Goal: Check status: Check status

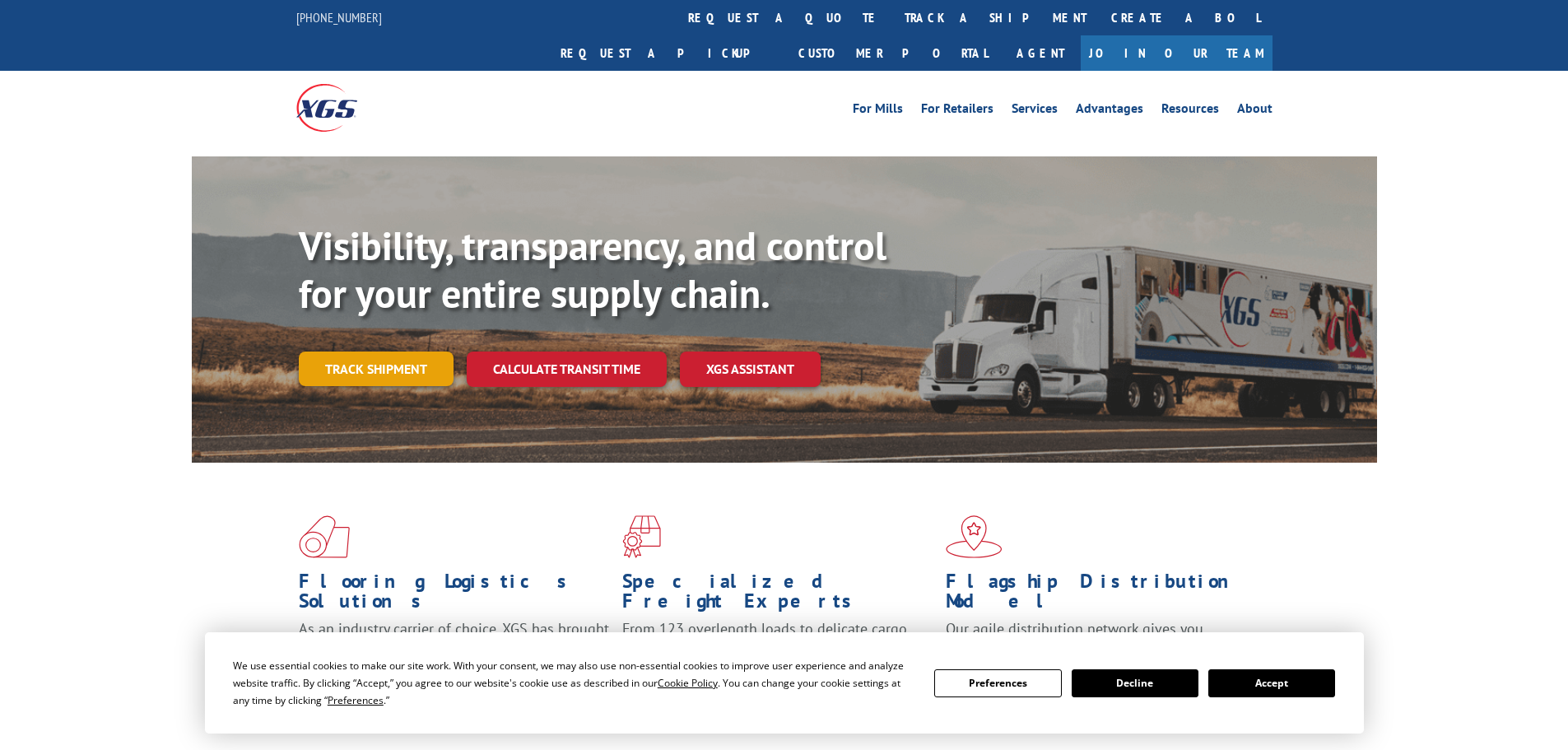
click at [392, 351] on link "Track shipment" at bounding box center [376, 368] width 154 height 35
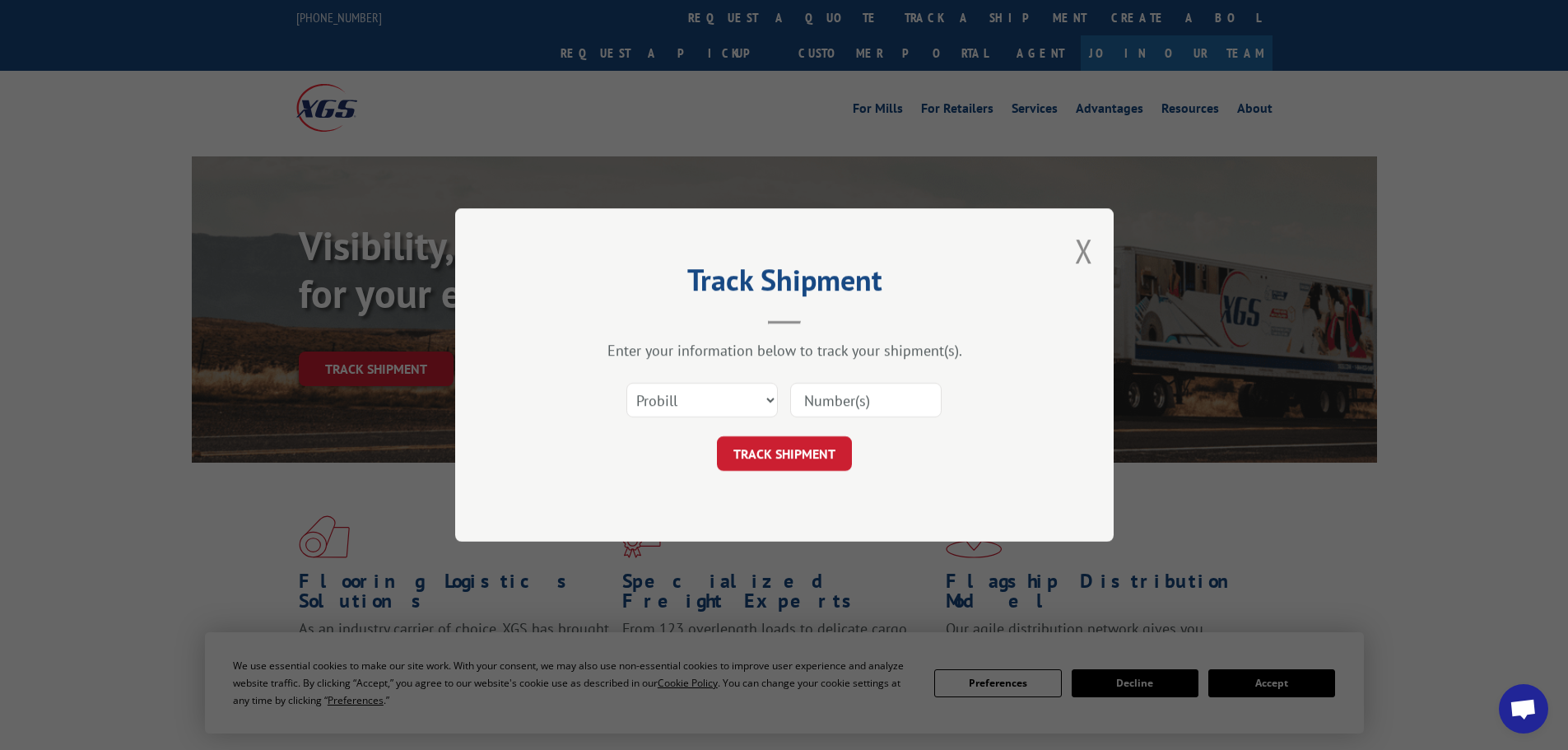
click at [874, 404] on input at bounding box center [866, 400] width 152 height 35
paste input "16928401"
type input "16928401"
click at [823, 455] on button "TRACK SHIPMENT" at bounding box center [785, 454] width 135 height 35
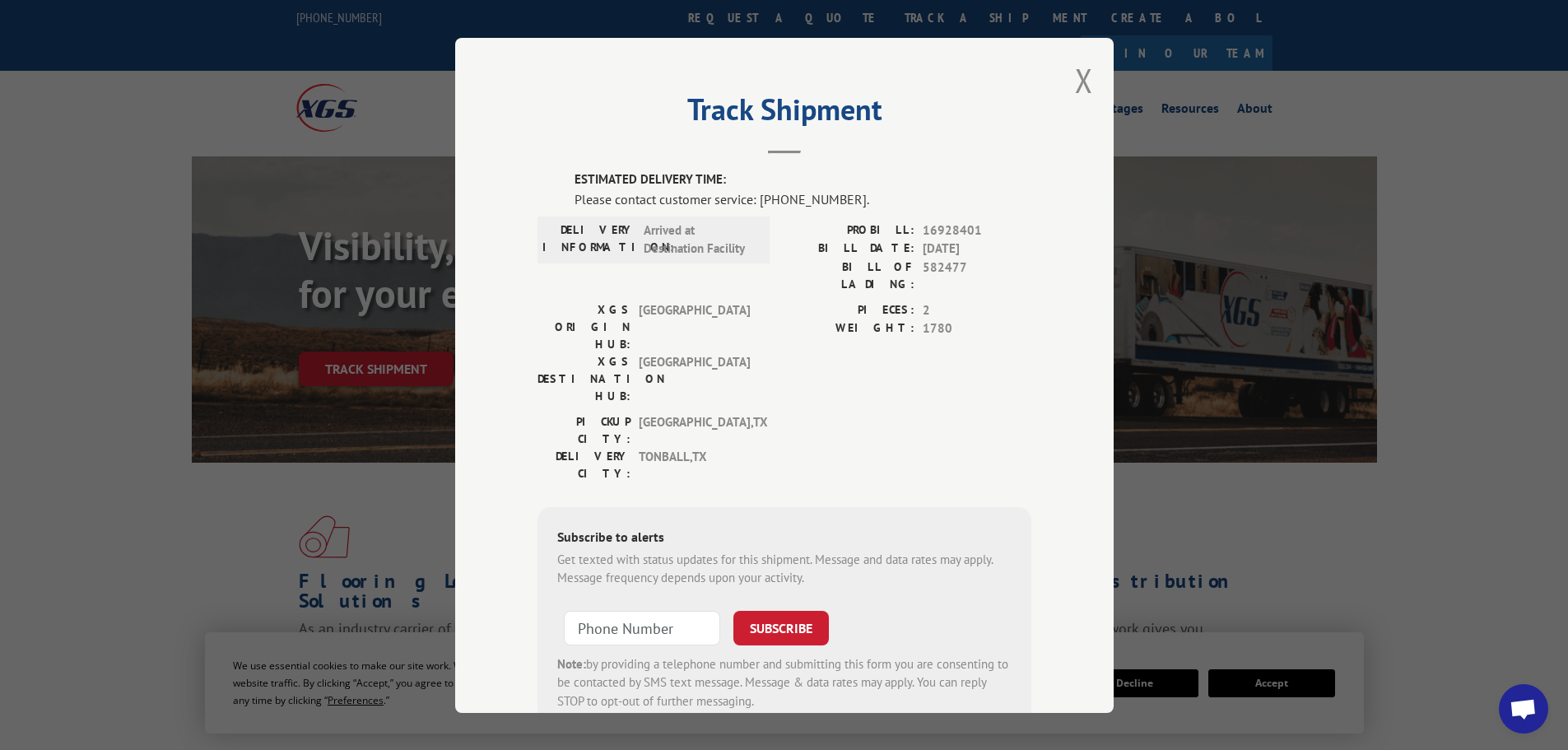
click at [1514, 695] on span "Open chat" at bounding box center [1523, 709] width 49 height 49
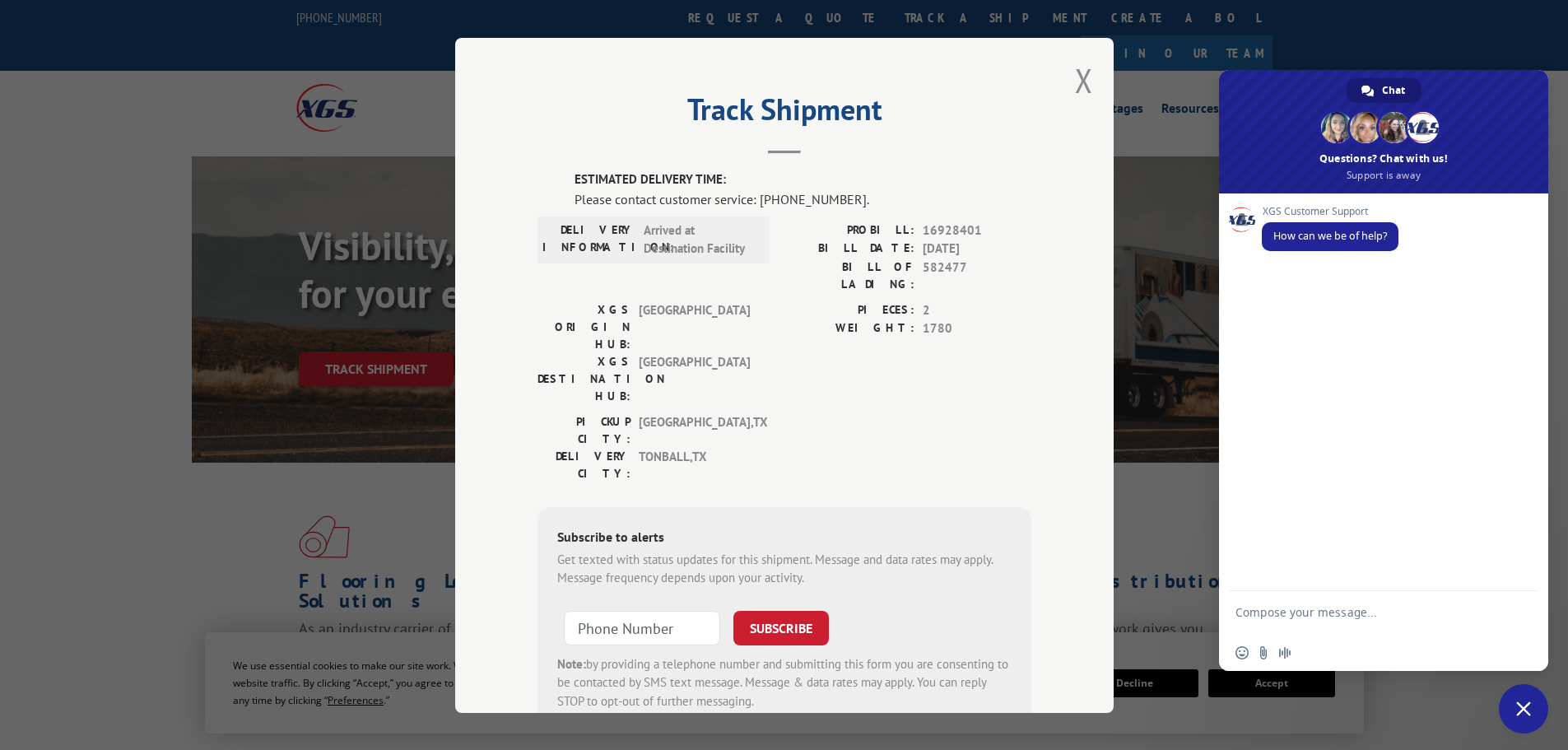
click at [1295, 622] on textarea "Compose your message..." at bounding box center [1366, 620] width 260 height 30
type textarea "speak with an agent"
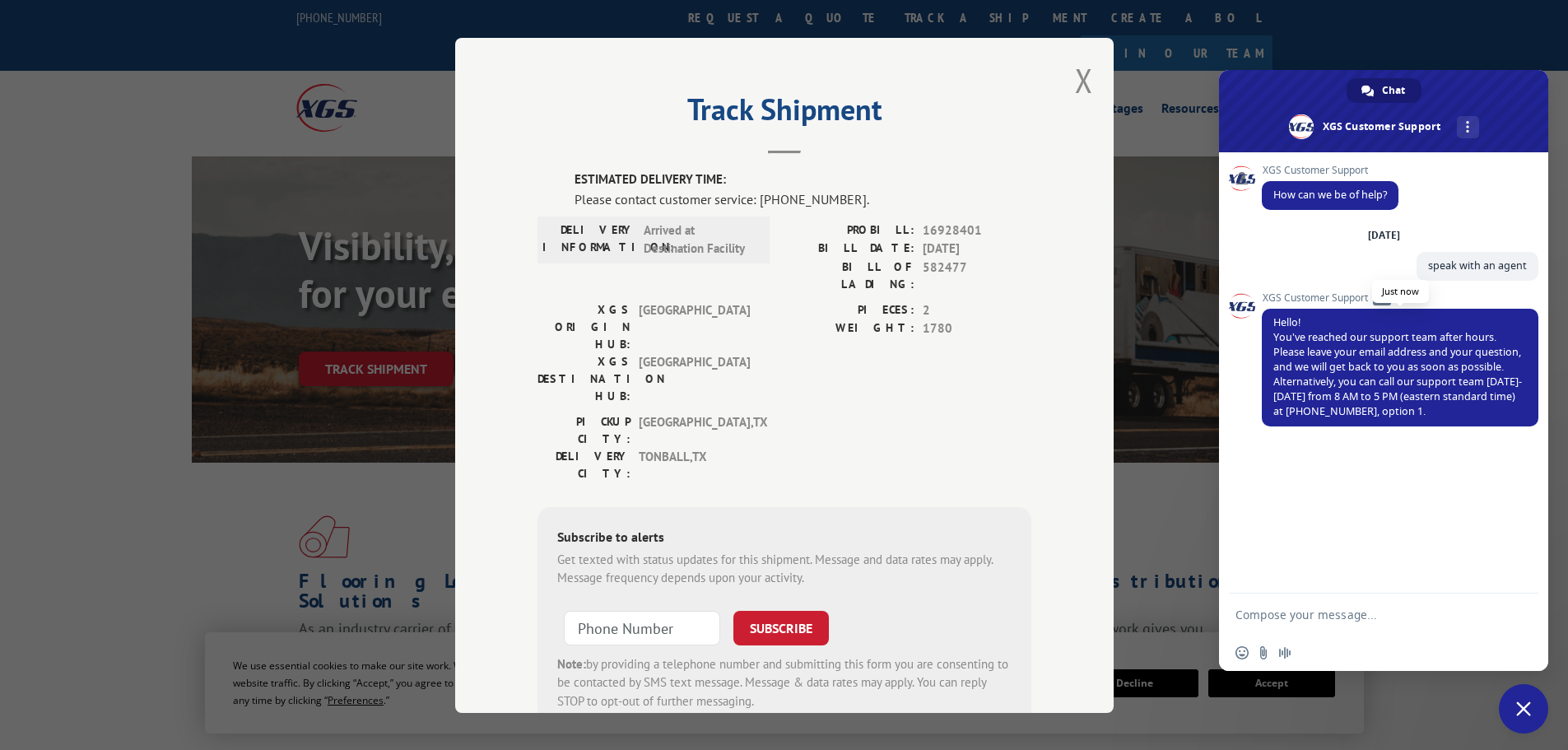
click at [1446, 416] on span "Hello! You've reached our support team after hours. Please leave your email add…" at bounding box center [1397, 366] width 249 height 103
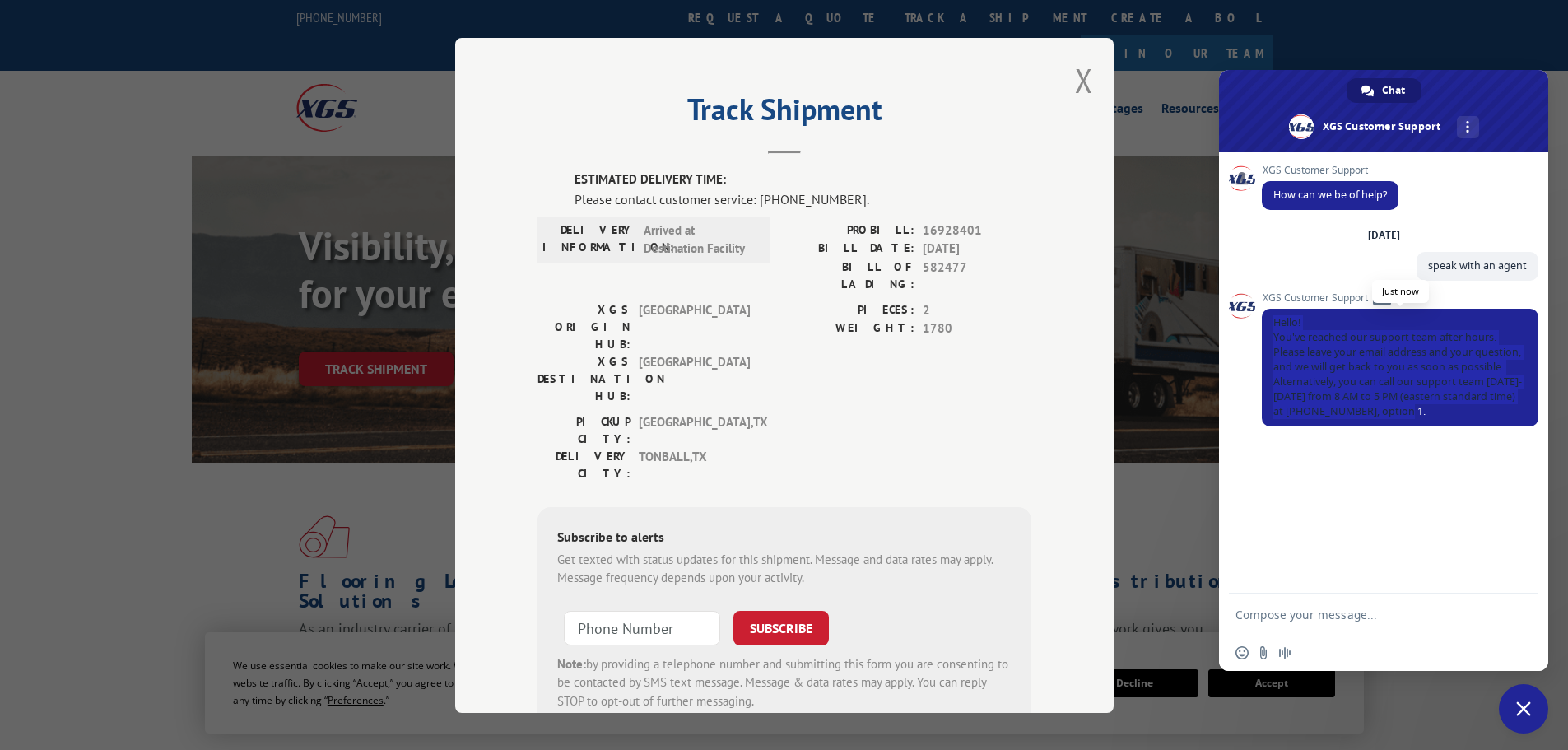
drag, startPoint x: 1446, startPoint y: 416, endPoint x: 1266, endPoint y: 317, distance: 205.4
click at [1266, 317] on span "Hello! You've reached our support team after hours. Please leave your email add…" at bounding box center [1400, 367] width 277 height 118
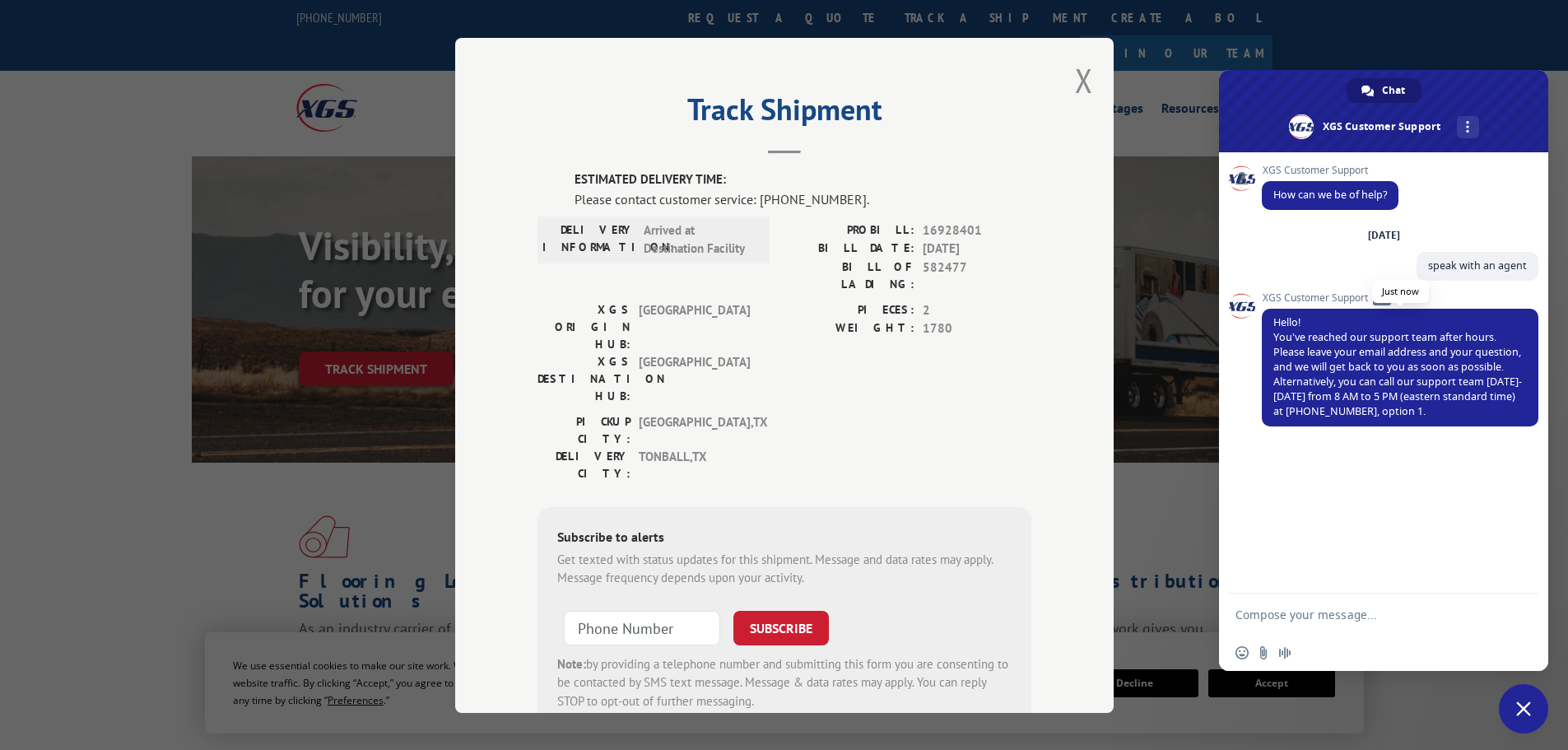
click at [1273, 322] on span "Hello! You've reached our support team after hours. Please leave your email add…" at bounding box center [1400, 367] width 277 height 118
click at [1323, 365] on span "Hello! You've reached our support team after hours. Please leave your email add…" at bounding box center [1397, 366] width 249 height 103
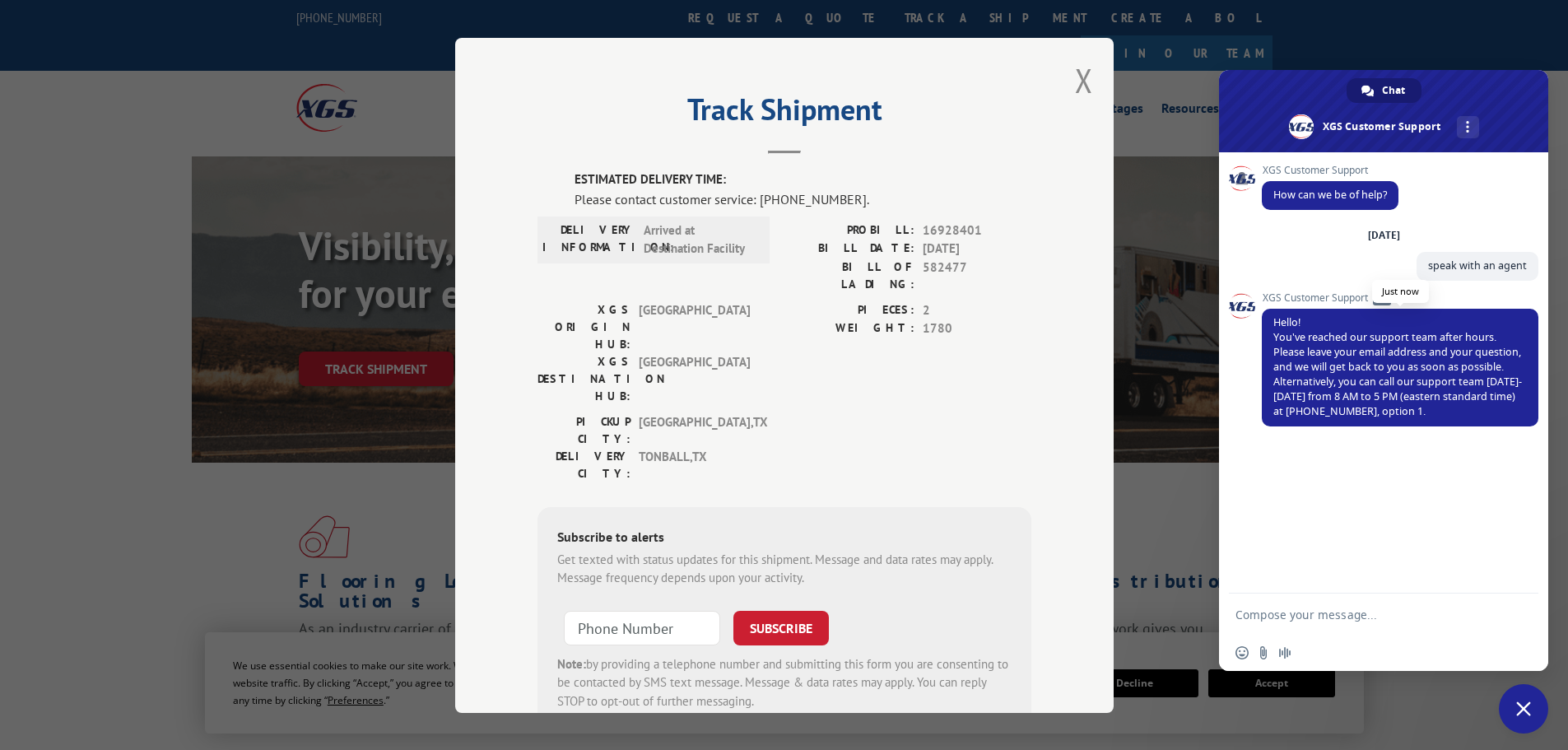
click at [1323, 365] on span "Hello! You've reached our support team after hours. Please leave your email add…" at bounding box center [1397, 366] width 249 height 103
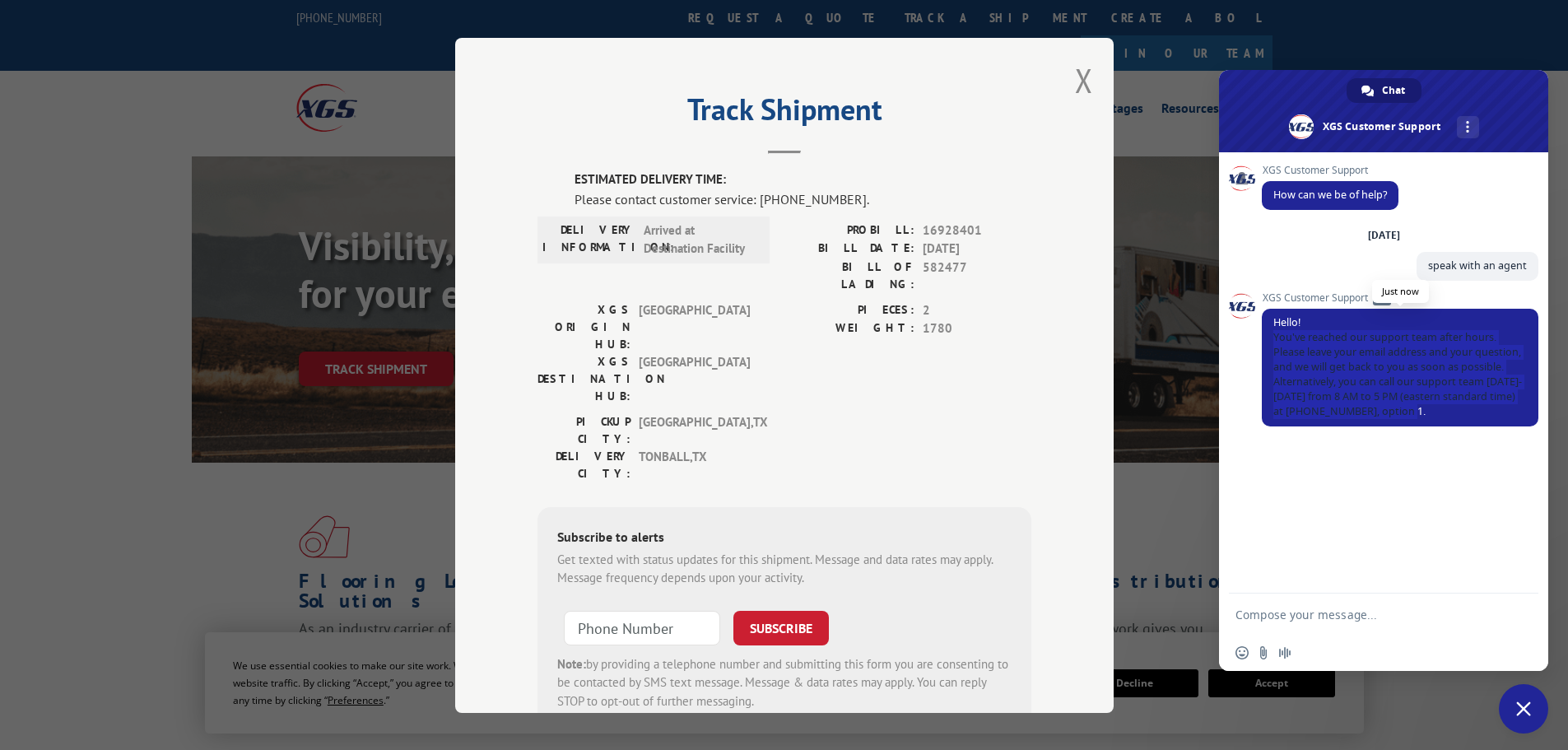
click at [1323, 365] on span "Hello! You've reached our support team after hours. Please leave your email add…" at bounding box center [1397, 366] width 249 height 103
click at [1343, 369] on span "Hello! You've reached our support team after hours. Please leave your email add…" at bounding box center [1397, 366] width 249 height 103
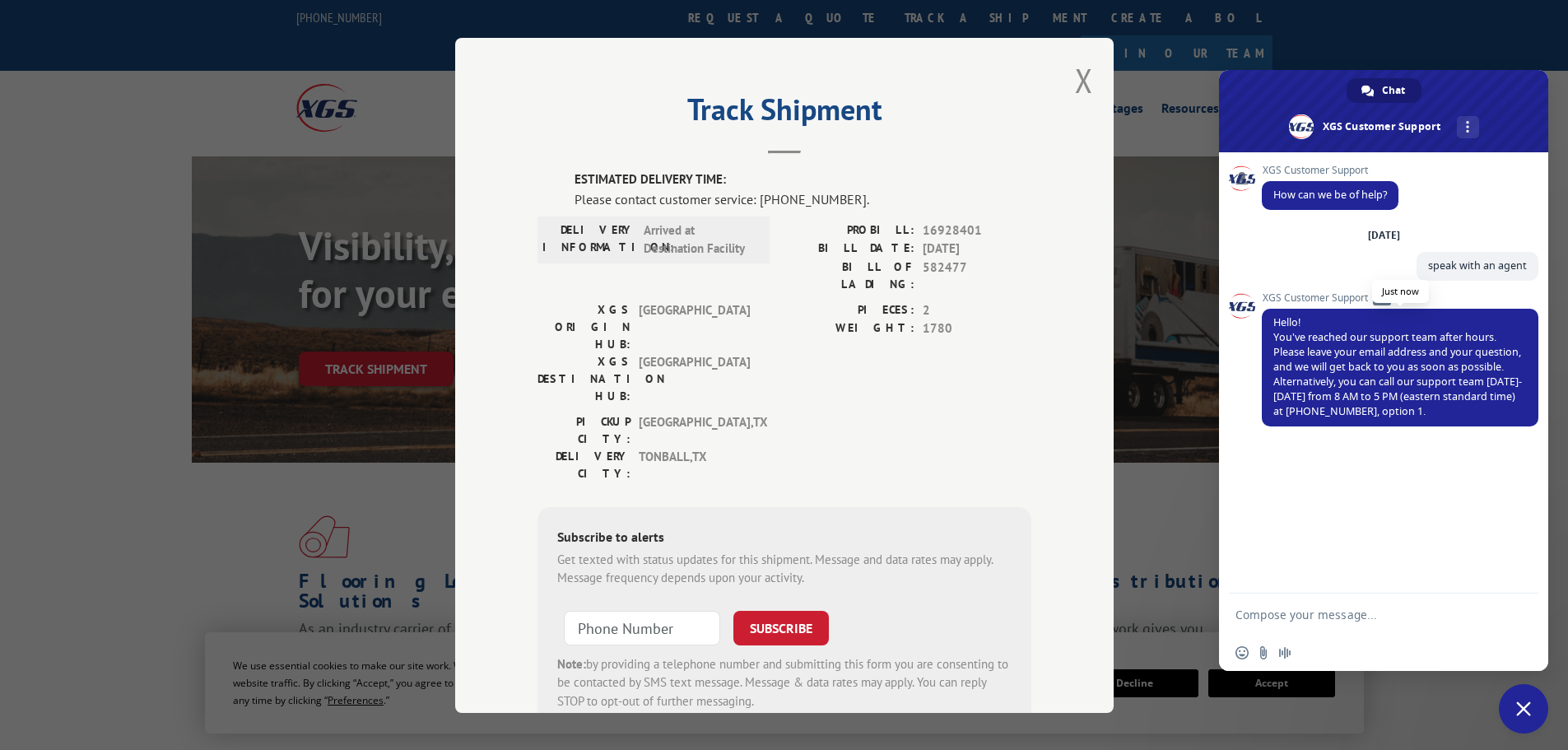
click at [1459, 405] on span "Hello! You've reached our support team after hours. Please leave your email add…" at bounding box center [1400, 367] width 277 height 118
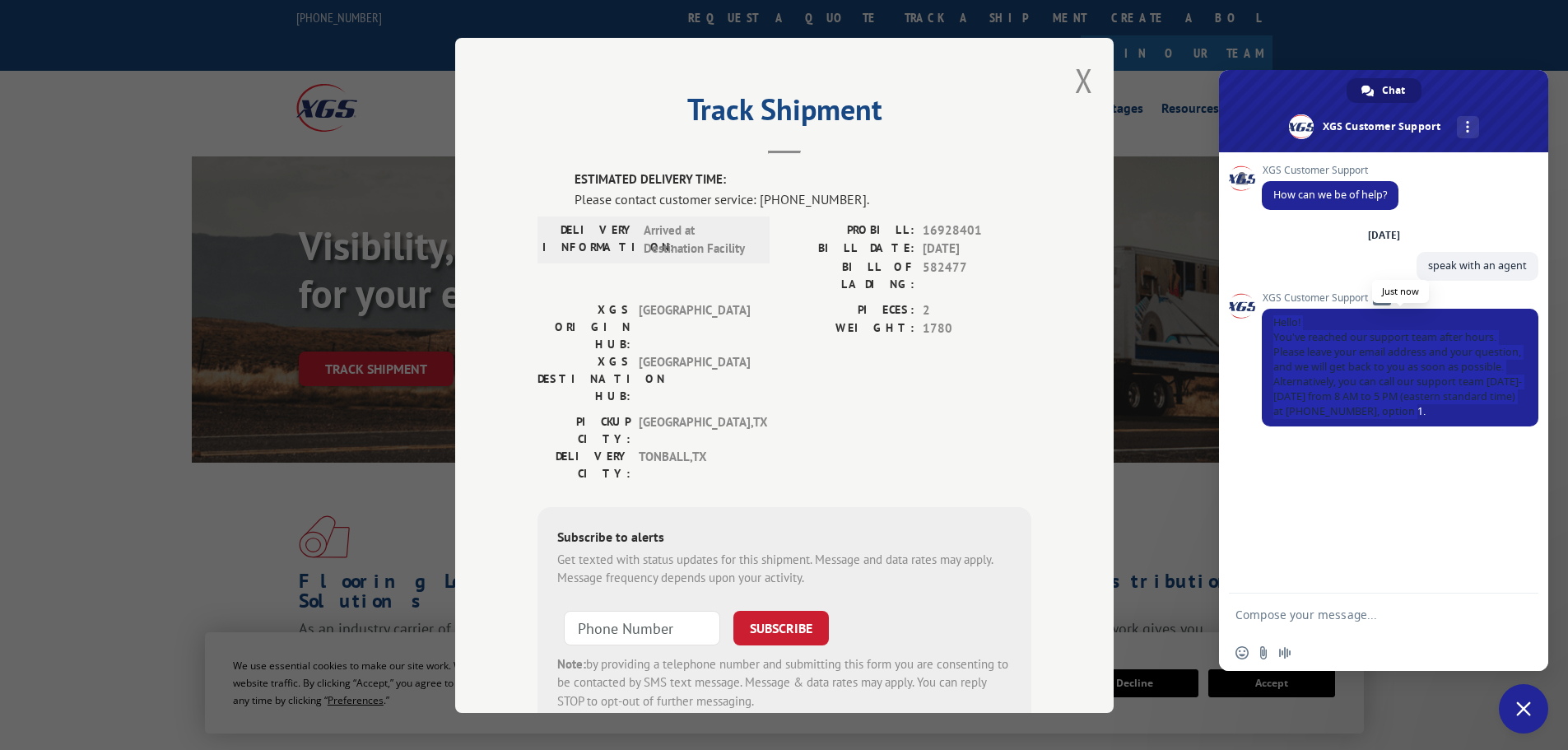
drag, startPoint x: 1476, startPoint y: 415, endPoint x: 1276, endPoint y: 323, distance: 220.1
click at [1276, 323] on span "Hello! You've reached our support team after hours. Please leave your email add…" at bounding box center [1400, 367] width 277 height 118
click at [1276, 323] on span "Hello! You've reached our support team after hours. Please leave your email add…" at bounding box center [1397, 366] width 249 height 103
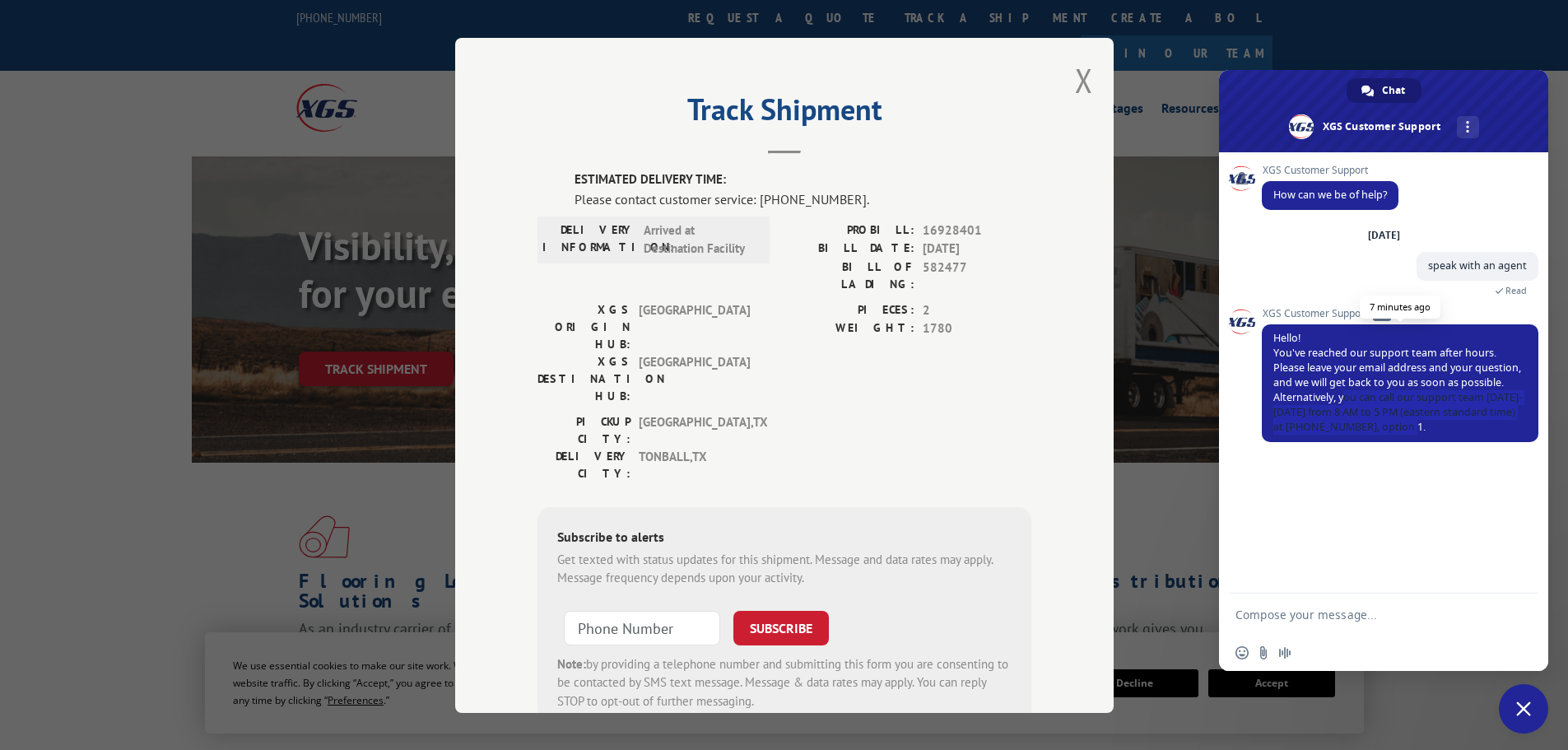
drag, startPoint x: 1345, startPoint y: 401, endPoint x: 1476, endPoint y: 435, distance: 135.3
click at [1476, 435] on span "Hello! You've reached our support team after hours. Please leave your email add…" at bounding box center [1400, 383] width 277 height 118
click at [1358, 412] on span "Hello! You've reached our support team after hours. Please leave your email add…" at bounding box center [1397, 383] width 249 height 103
